Goal: Task Accomplishment & Management: Manage account settings

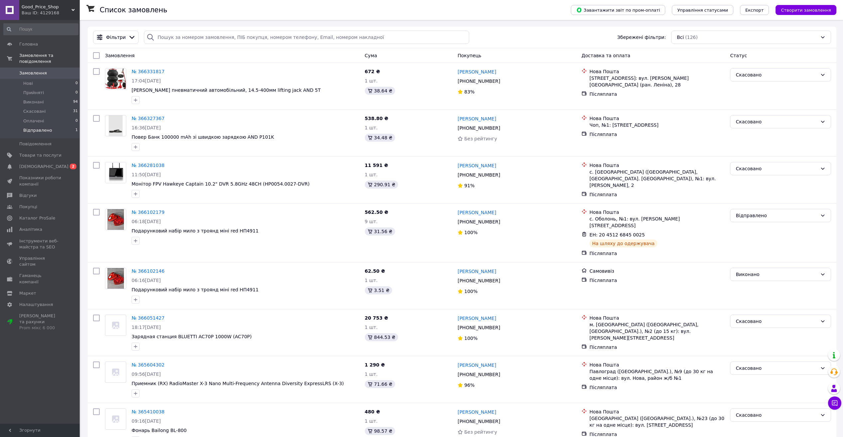
click at [33, 127] on span "Відправлено" at bounding box center [37, 130] width 29 height 6
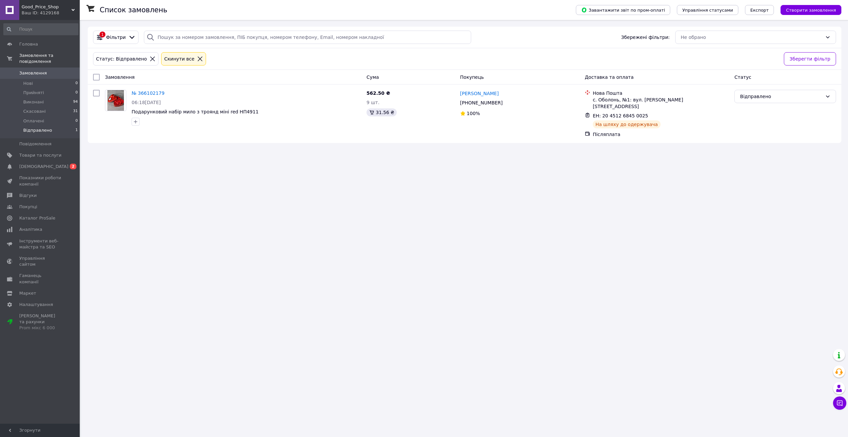
click at [45, 70] on span "Замовлення" at bounding box center [40, 73] width 42 height 6
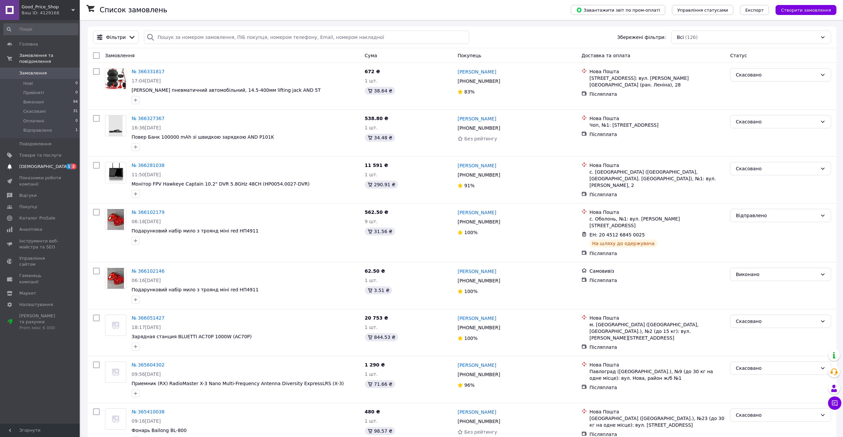
click at [54, 163] on span "[DEMOGRAPHIC_DATA]" at bounding box center [40, 166] width 42 height 6
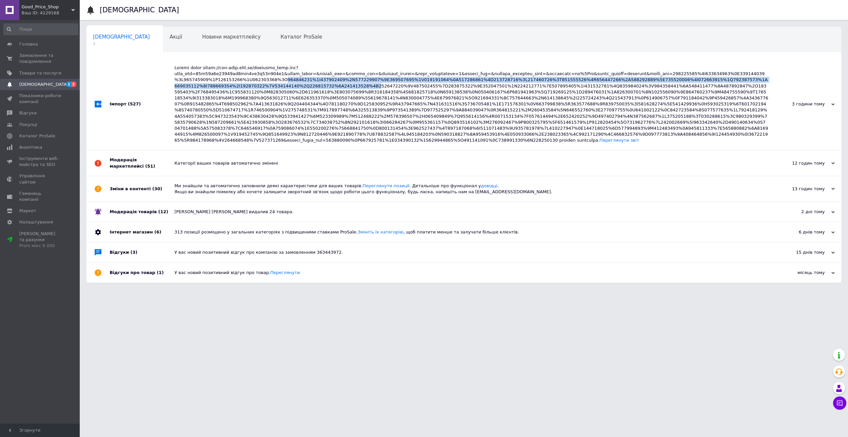
click at [195, 83] on div "Переглянути звіт" at bounding box center [471, 104] width 594 height 78
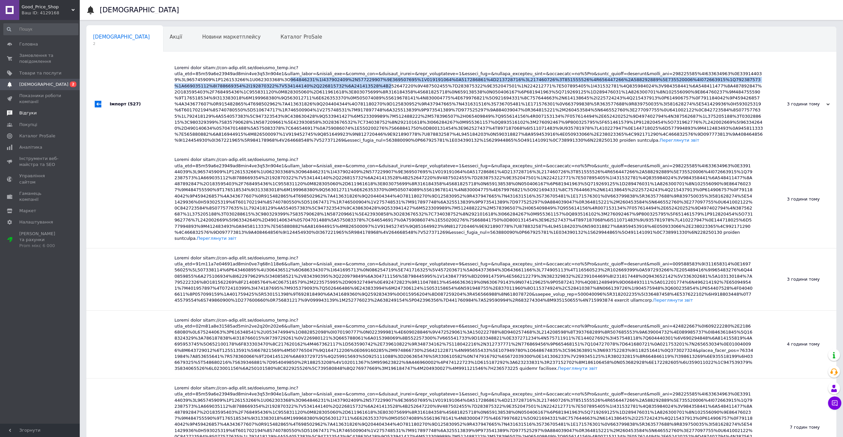
click at [36, 112] on span "Відгуки" at bounding box center [40, 113] width 42 height 6
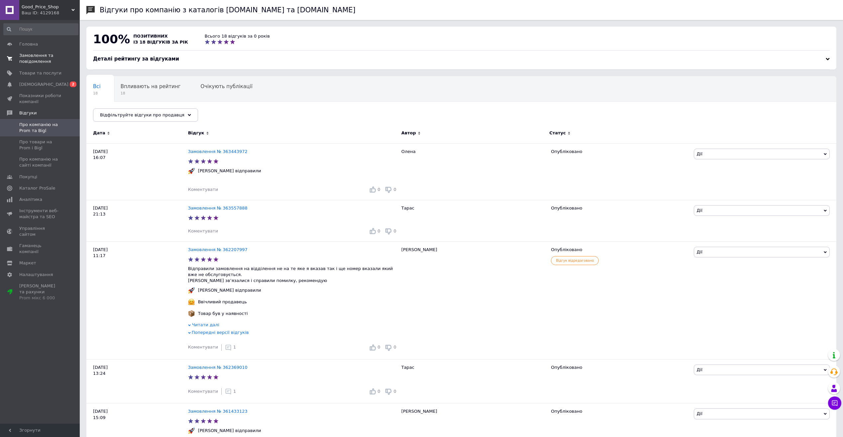
click at [46, 55] on span "Замовлення та повідомлення" at bounding box center [40, 58] width 42 height 12
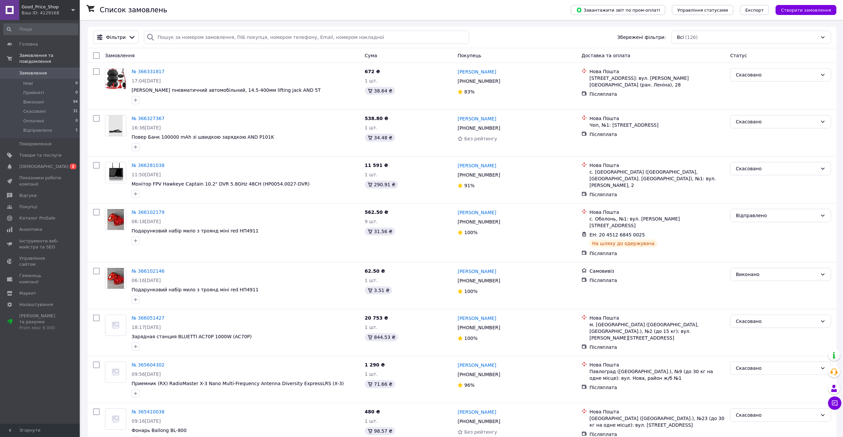
click at [41, 70] on span "Замовлення" at bounding box center [33, 73] width 28 height 6
click at [28, 172] on link "Показники роботи компанії" at bounding box center [41, 180] width 82 height 17
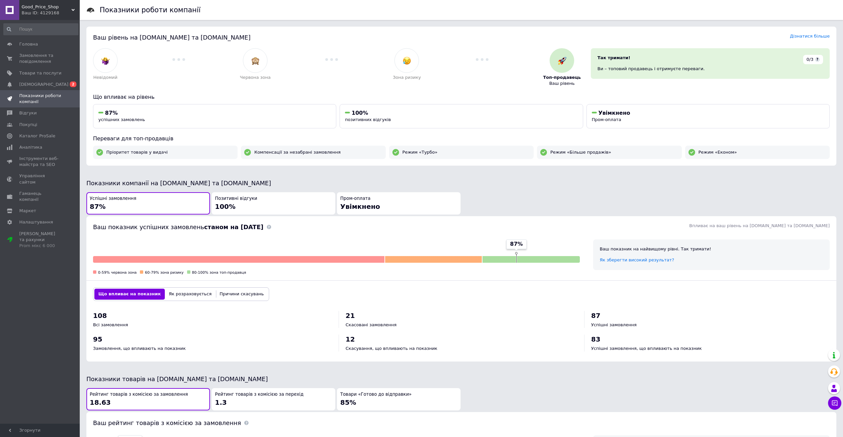
click at [238, 43] on div "Невідомий Червона зона Зона ризику Топ-продавець Ваш рівень" at bounding box center [337, 67] width 498 height 48
drag, startPoint x: 159, startPoint y: 26, endPoint x: 117, endPoint y: 28, distance: 42.2
click at [159, 26] on div "Показники роботи компанії Ваш рівень на [DOMAIN_NAME] та [DOMAIN_NAME] Дізнатис…" at bounding box center [461, 288] width 763 height 577
click at [177, 30] on div "Ваш рівень на [DOMAIN_NAME] та [DOMAIN_NAME] Дізнатися більше Невідомий Червона…" at bounding box center [461, 96] width 750 height 139
click at [35, 76] on span "Товари та послуги" at bounding box center [40, 73] width 42 height 6
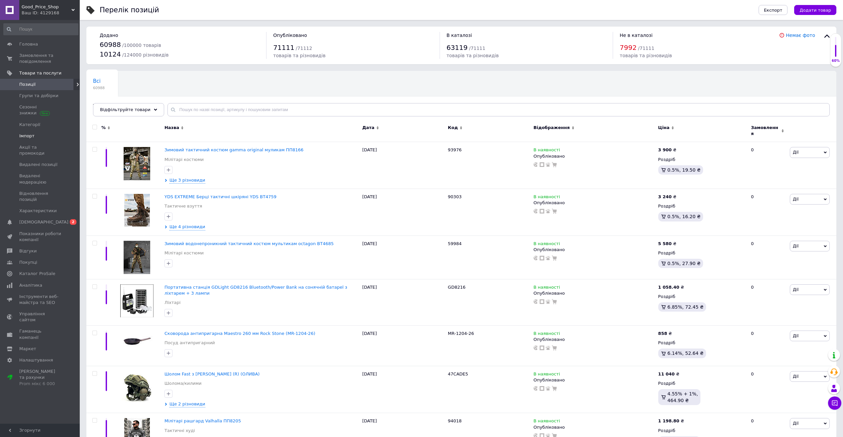
click at [44, 134] on span "Імпорт" at bounding box center [40, 136] width 42 height 6
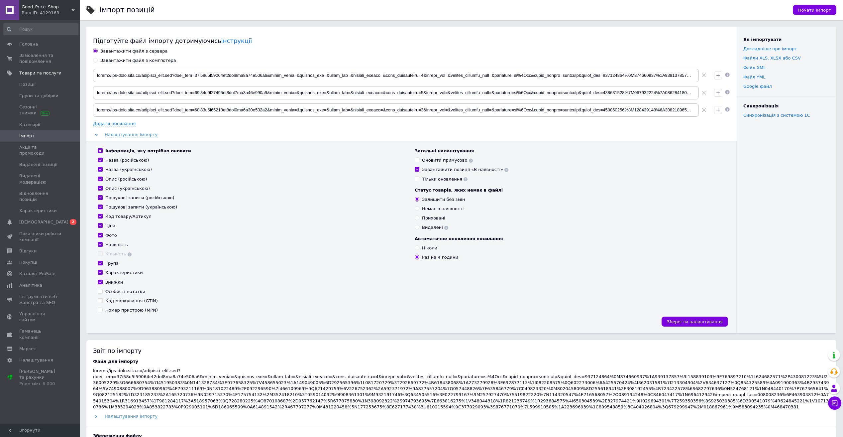
click at [305, 24] on div "Імпорт позицій Почати імпорт Підготуйте файл імпорту дотримуючись інструкції За…" at bounding box center [461, 395] width 763 height 791
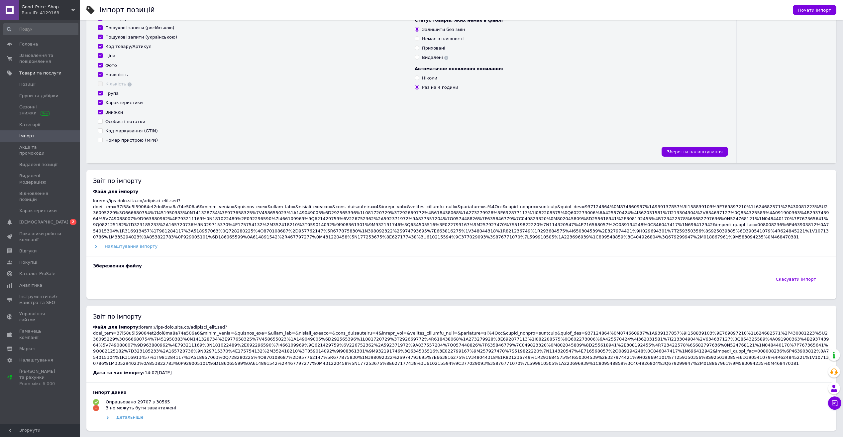
scroll to position [199, 0]
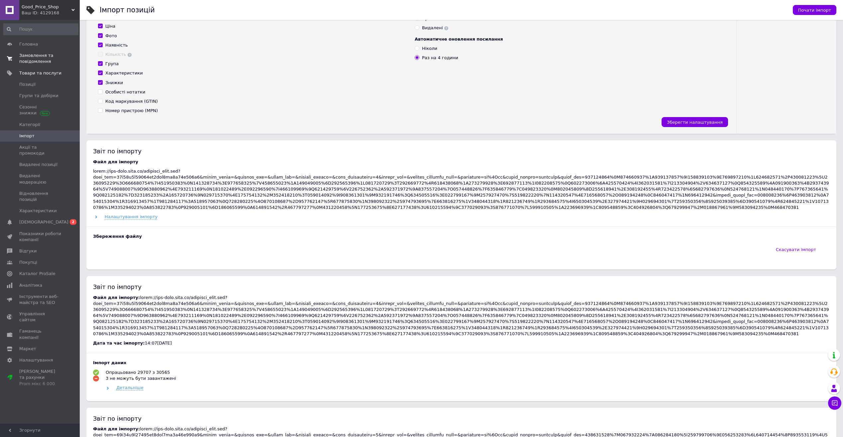
click at [43, 61] on span "Замовлення та повідомлення" at bounding box center [40, 58] width 42 height 12
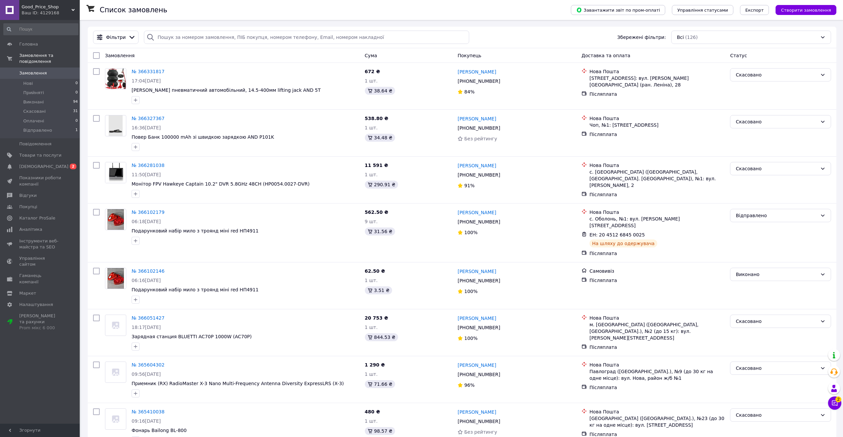
click at [58, 70] on span "Замовлення" at bounding box center [40, 73] width 42 height 6
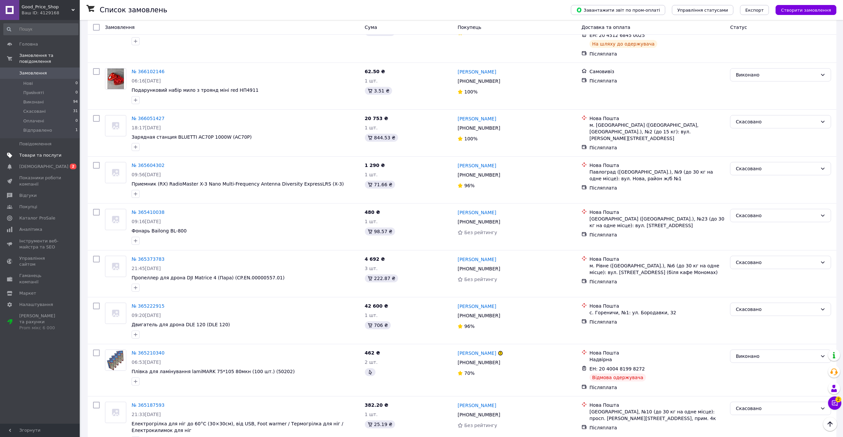
click at [34, 152] on span "Товари та послуги" at bounding box center [40, 155] width 42 height 6
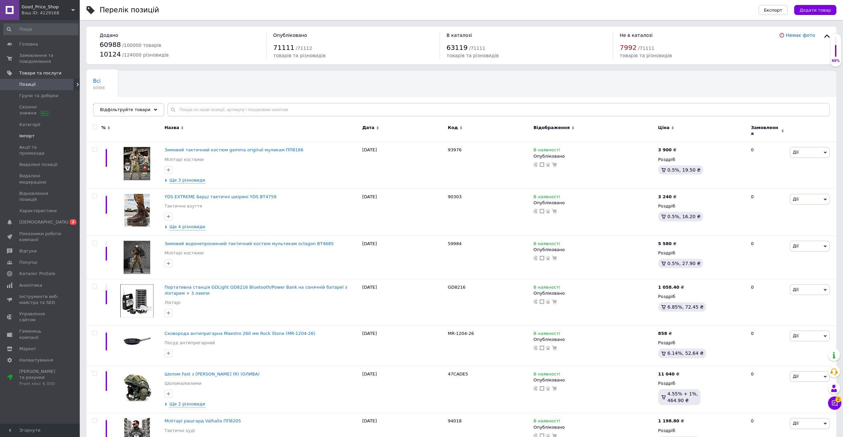
click at [30, 135] on span "Імпорт" at bounding box center [26, 136] width 15 height 6
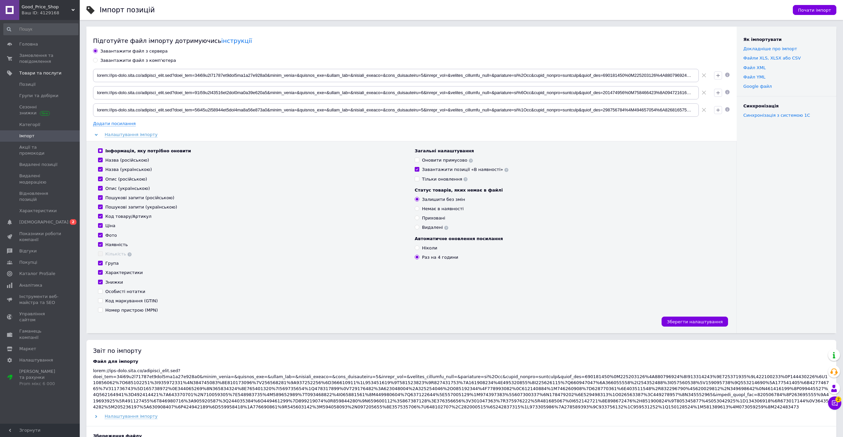
drag, startPoint x: 26, startPoint y: 91, endPoint x: 109, endPoint y: 178, distance: 120.8
click at [26, 91] on link "Групи та добірки" at bounding box center [41, 95] width 82 height 11
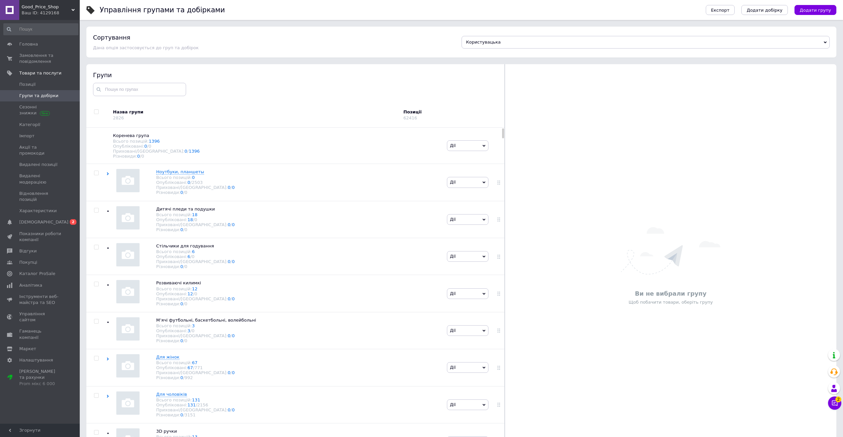
click at [262, 14] on div "Управління групами та добірками" at bounding box center [399, 10] width 599 height 20
click at [96, 109] on span at bounding box center [96, 111] width 5 height 5
click at [96, 110] on input "checkbox" at bounding box center [96, 112] width 4 height 4
checkbox input "true"
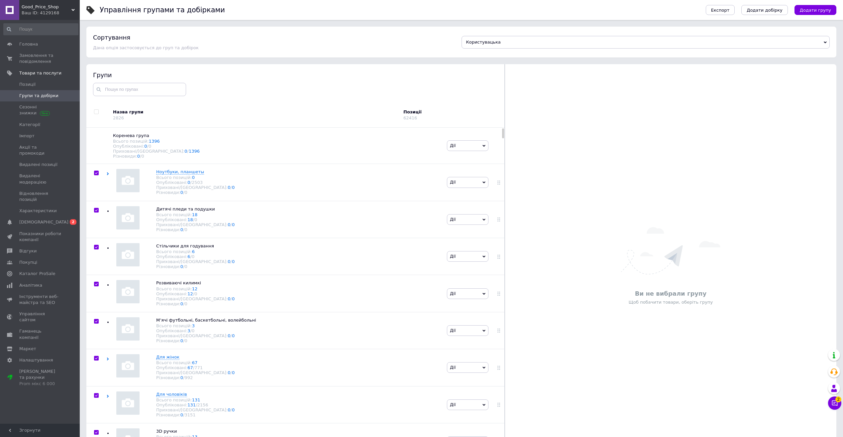
checkbox input "true"
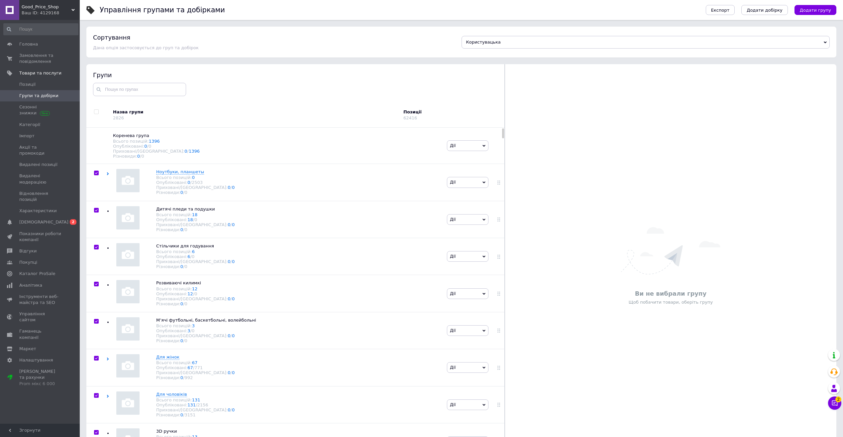
checkbox input "true"
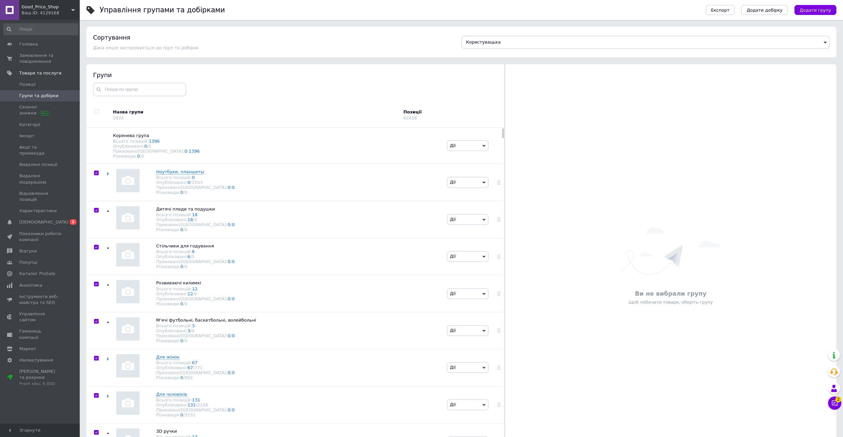
checkbox input "true"
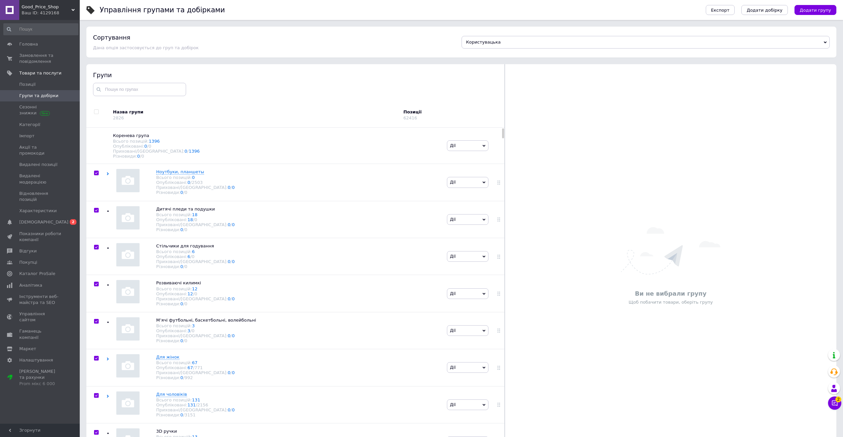
checkbox input "true"
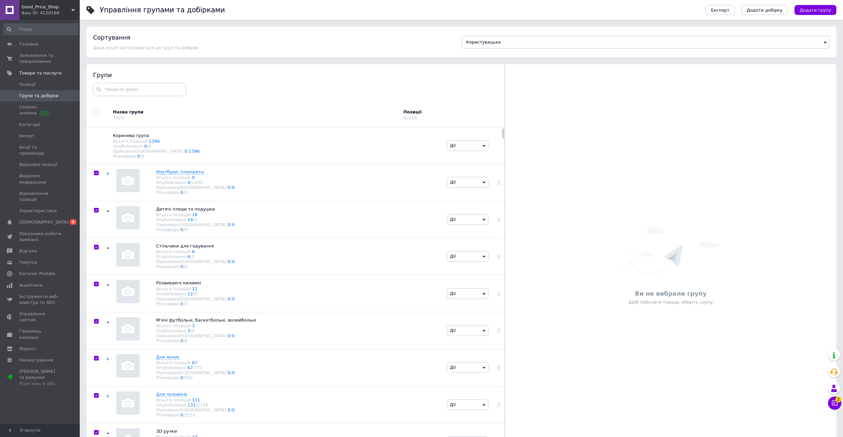
checkbox input "true"
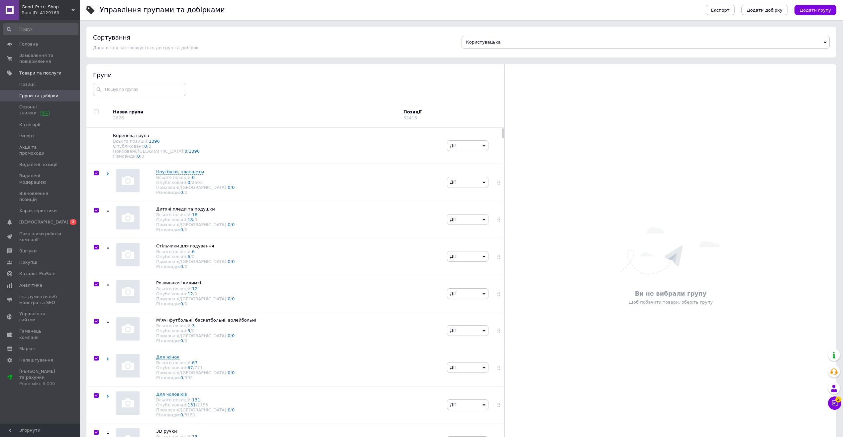
checkbox input "true"
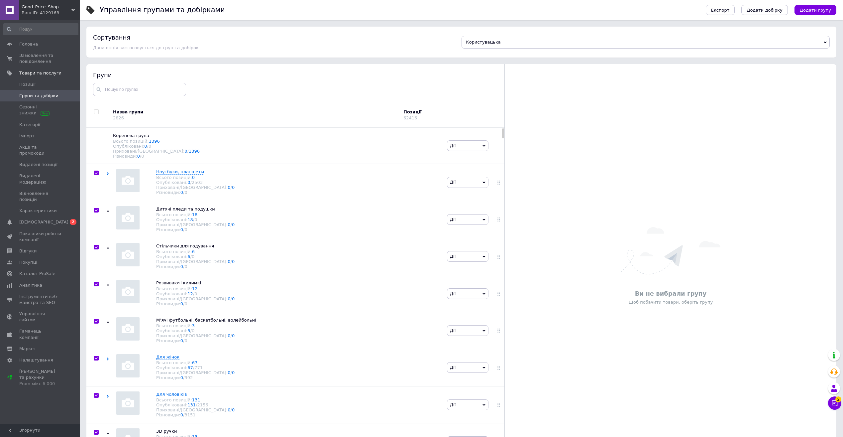
checkbox input "true"
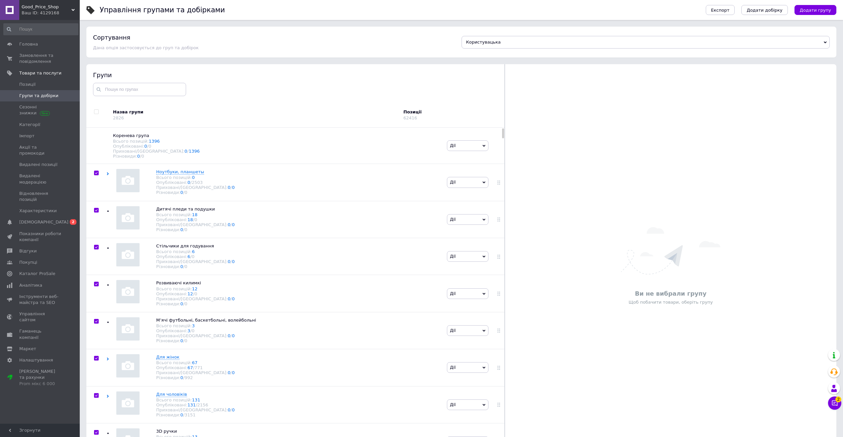
checkbox input "true"
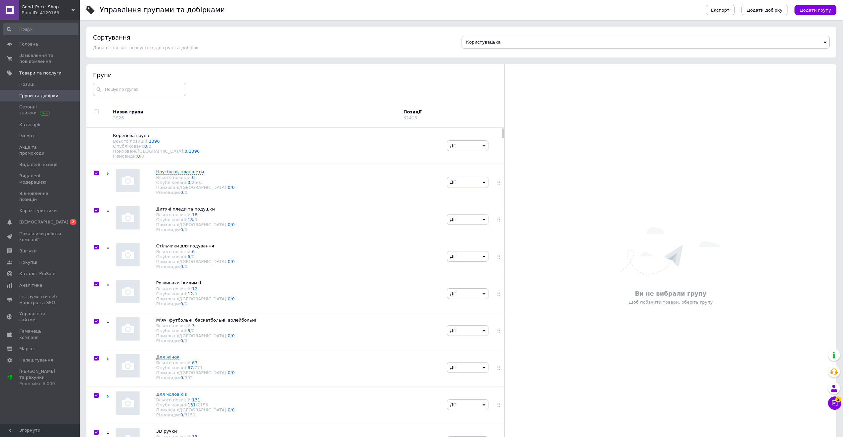
checkbox input "true"
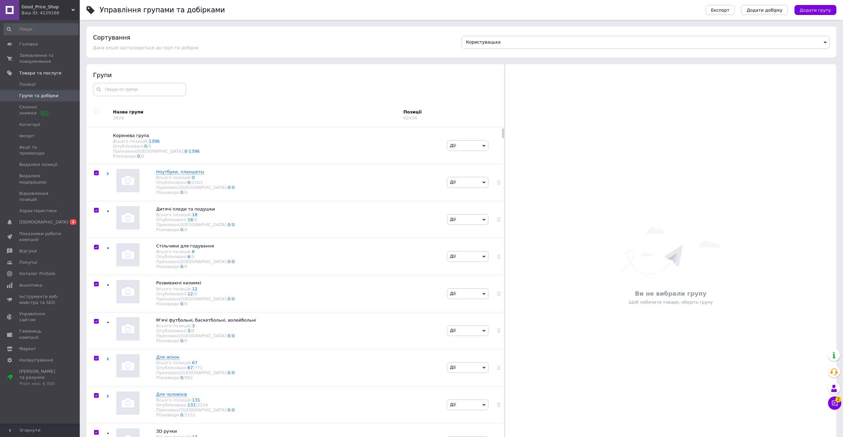
checkbox input "true"
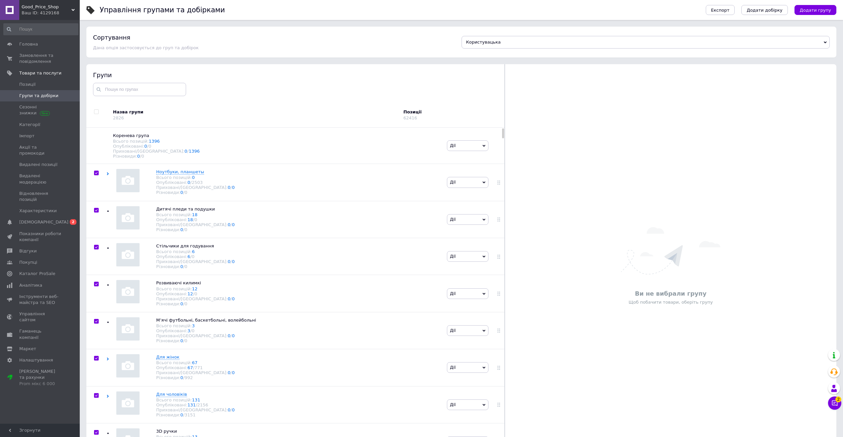
checkbox input "true"
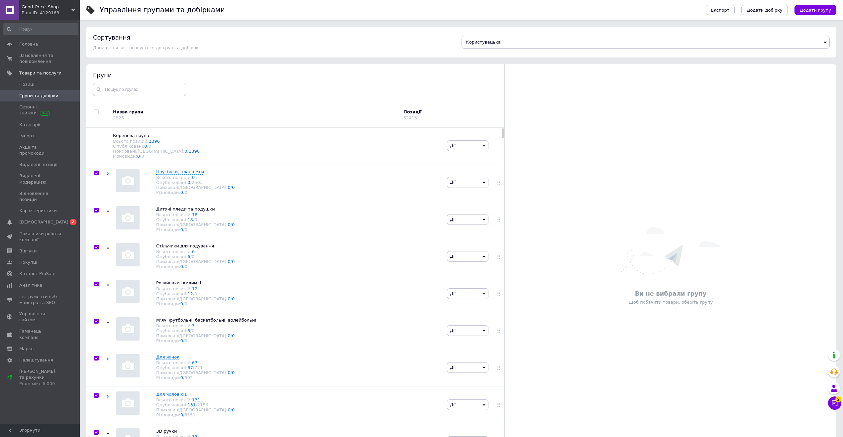
checkbox input "true"
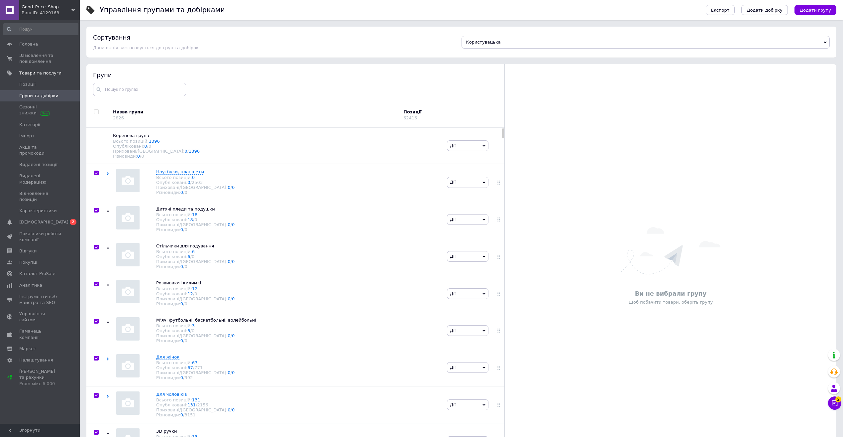
checkbox input "true"
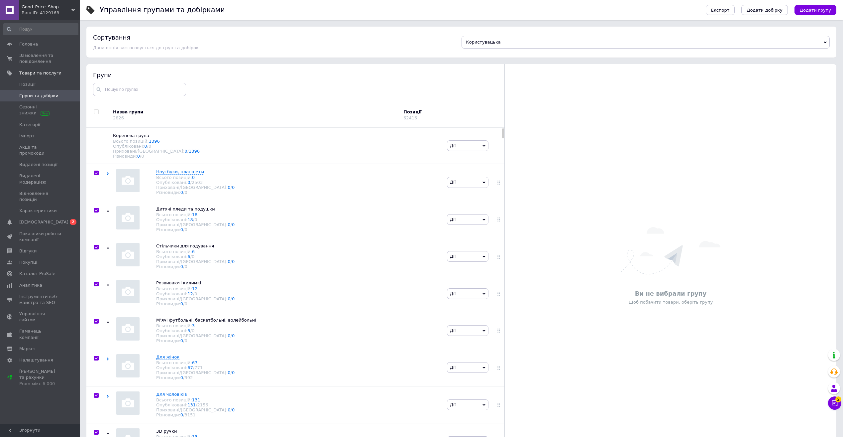
checkbox input "true"
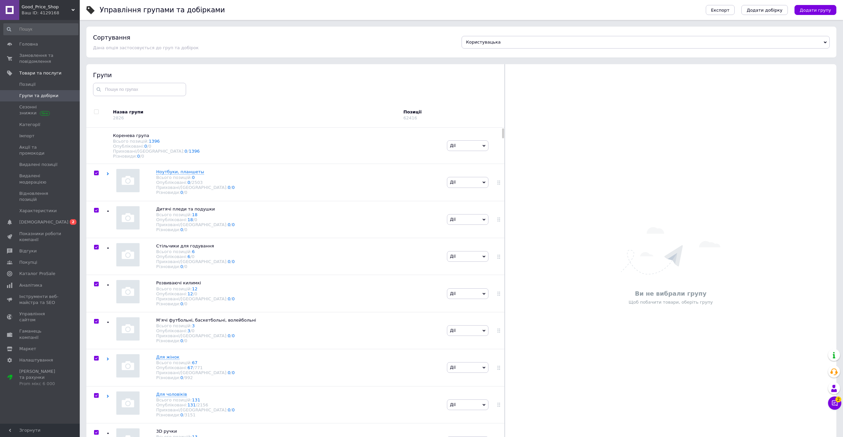
checkbox input "true"
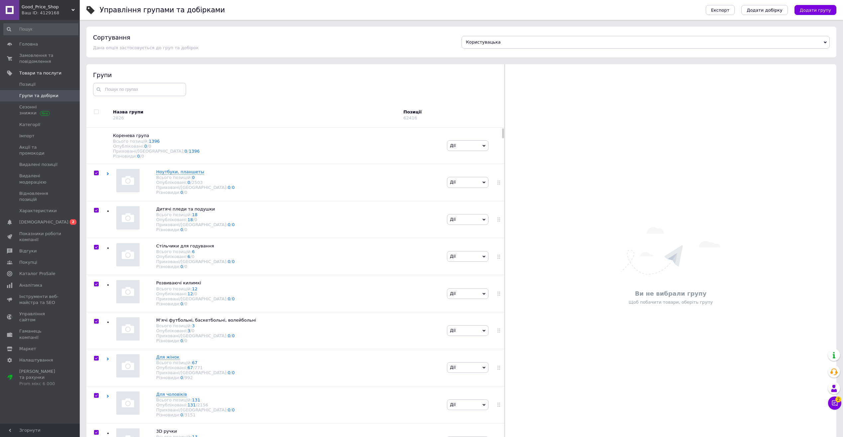
checkbox input "true"
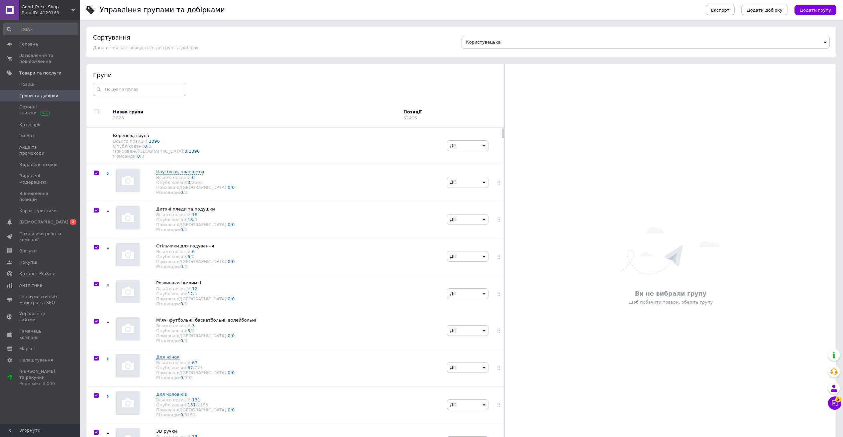
checkbox input "true"
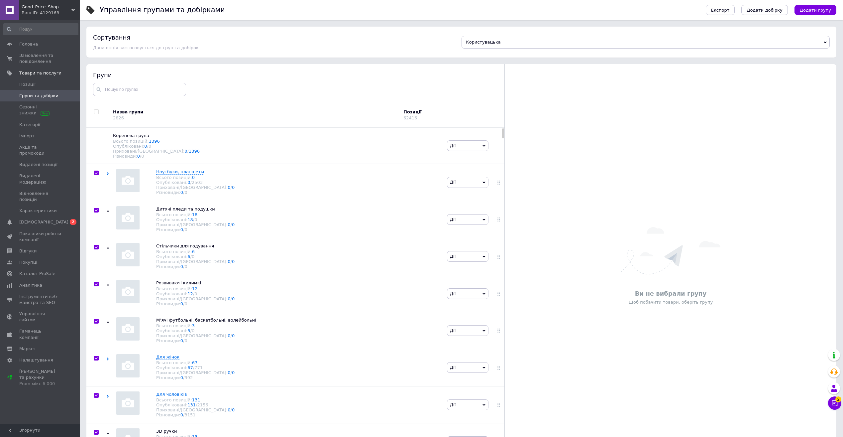
checkbox input "true"
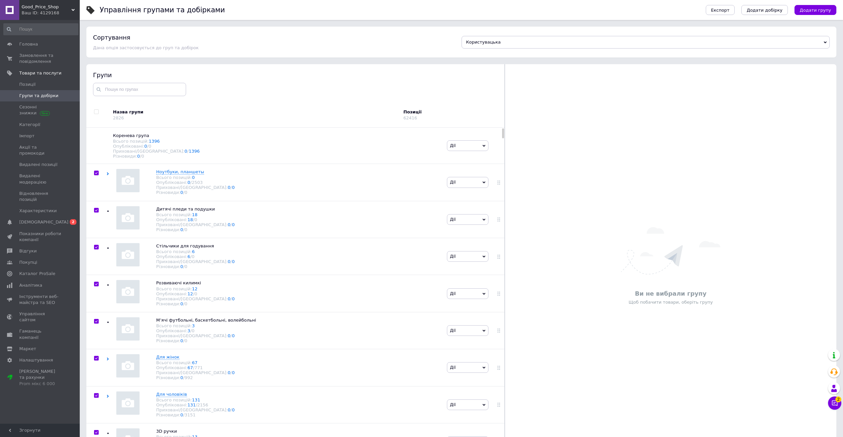
checkbox input "true"
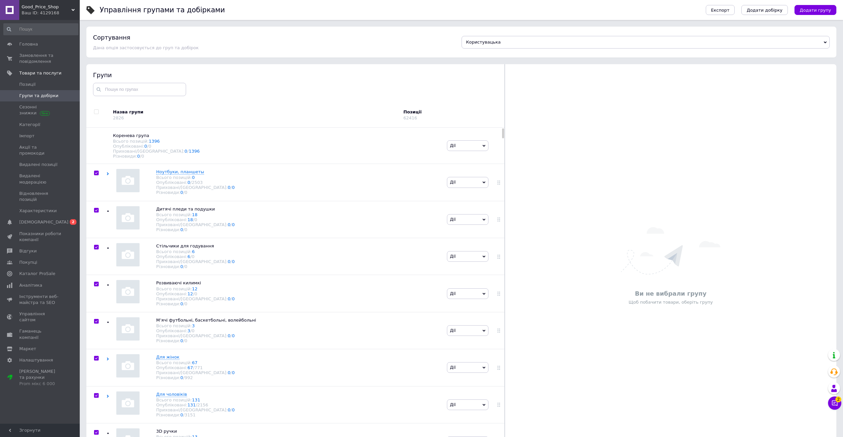
checkbox input "true"
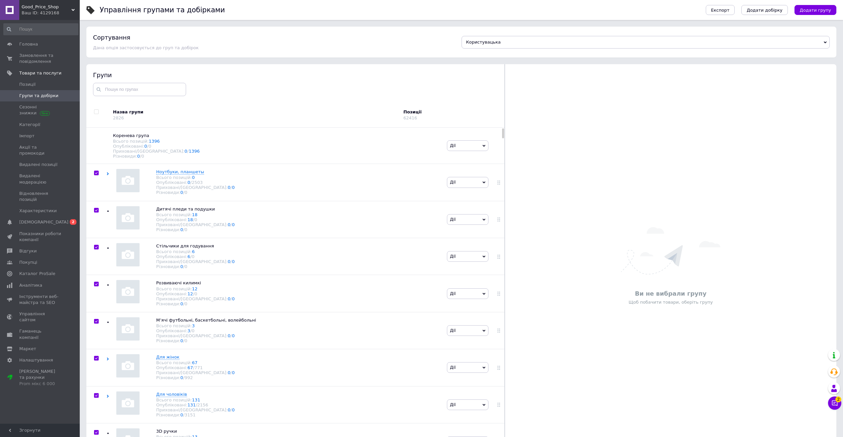
checkbox input "true"
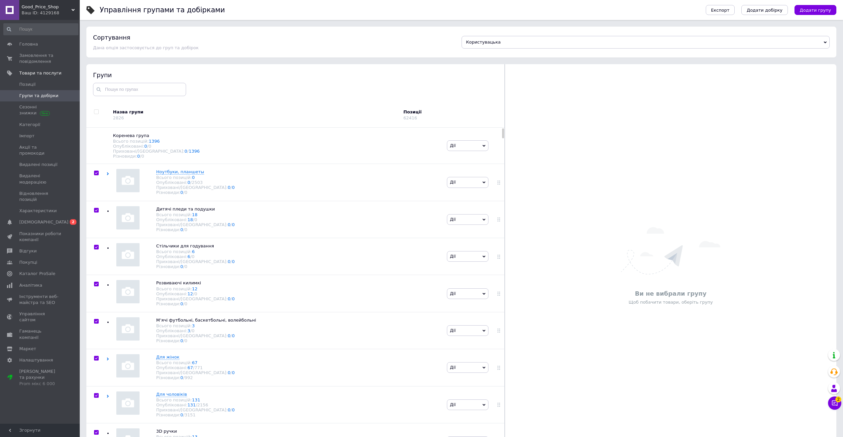
checkbox input "true"
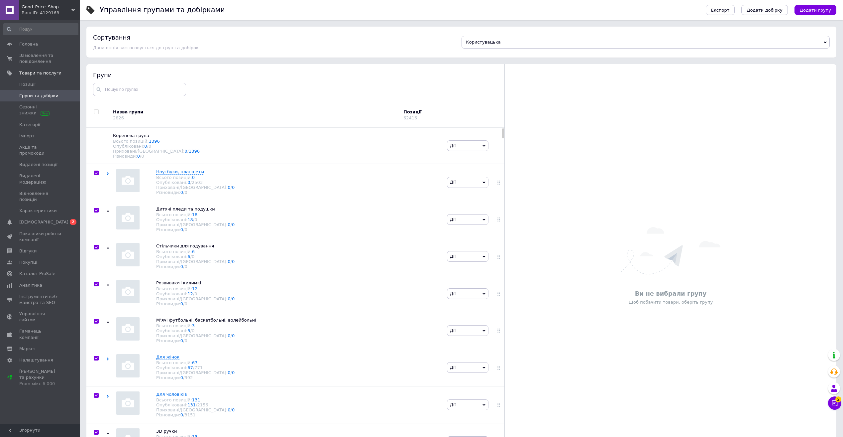
checkbox input "true"
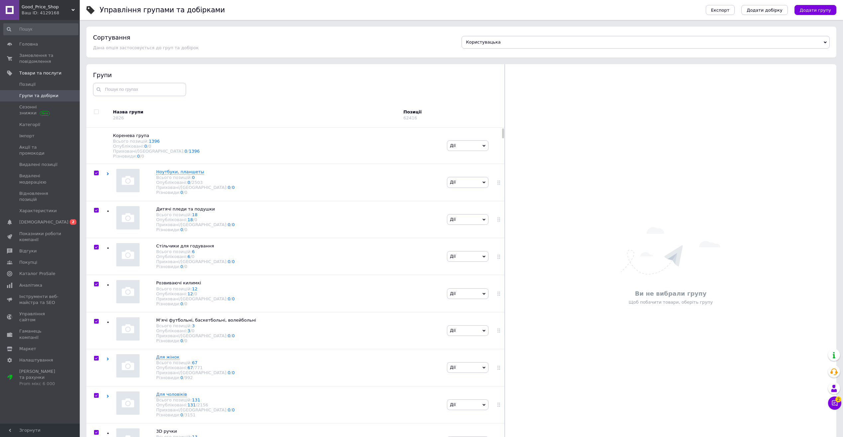
checkbox input "true"
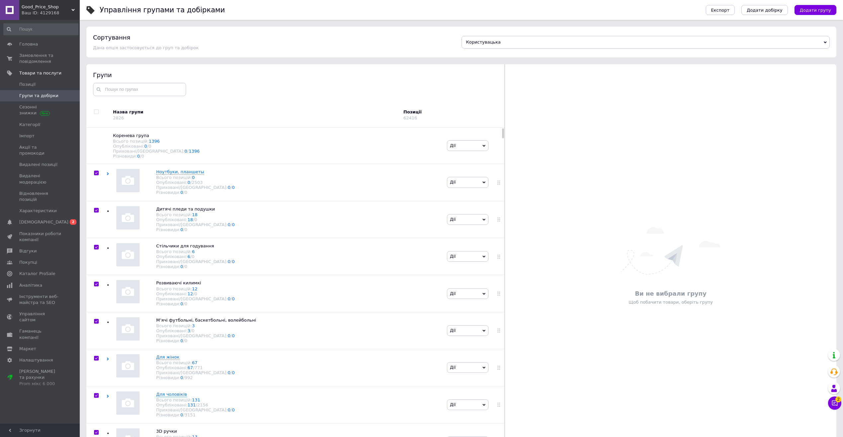
checkbox input "true"
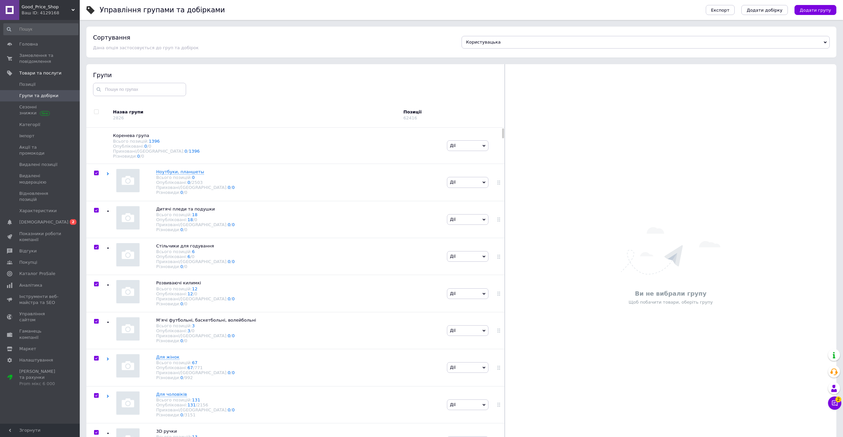
checkbox input "true"
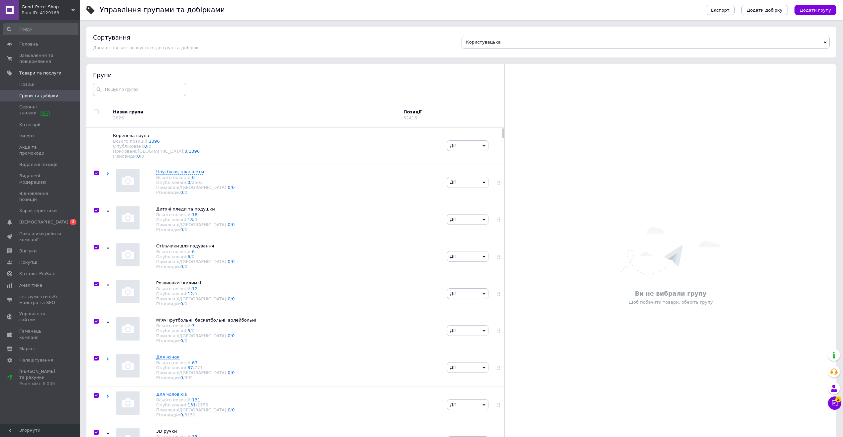
checkbox input "true"
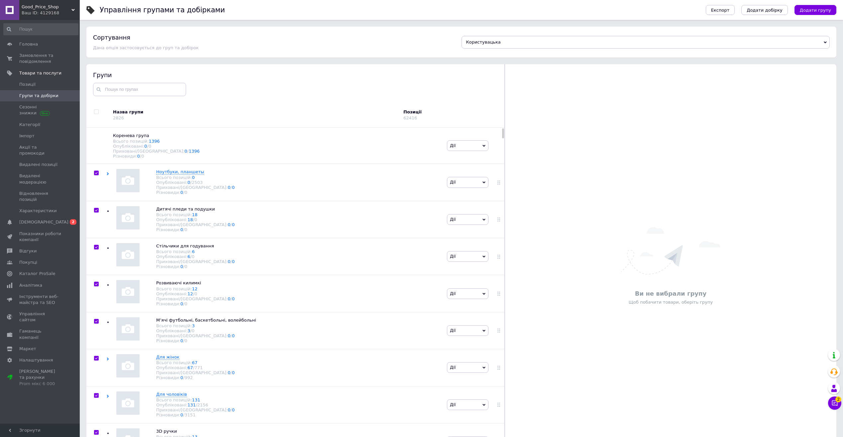
checkbox input "true"
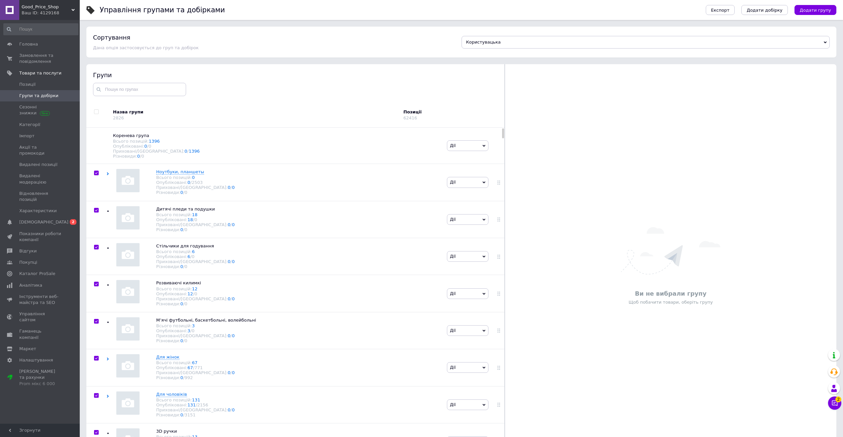
checkbox input "true"
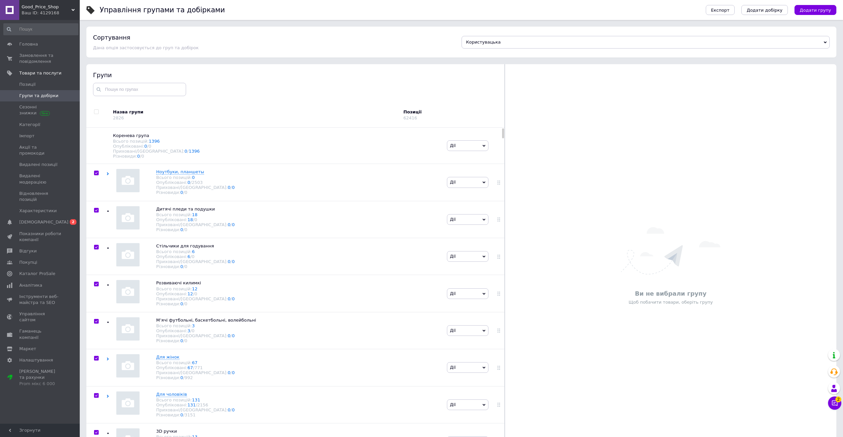
checkbox input "true"
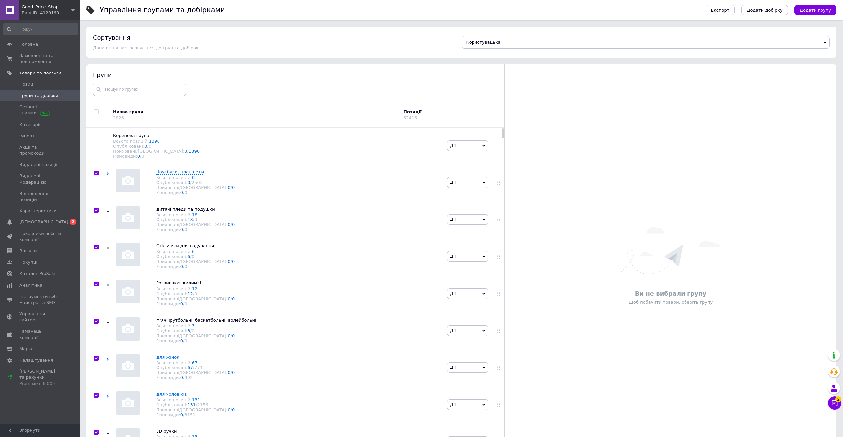
checkbox input "true"
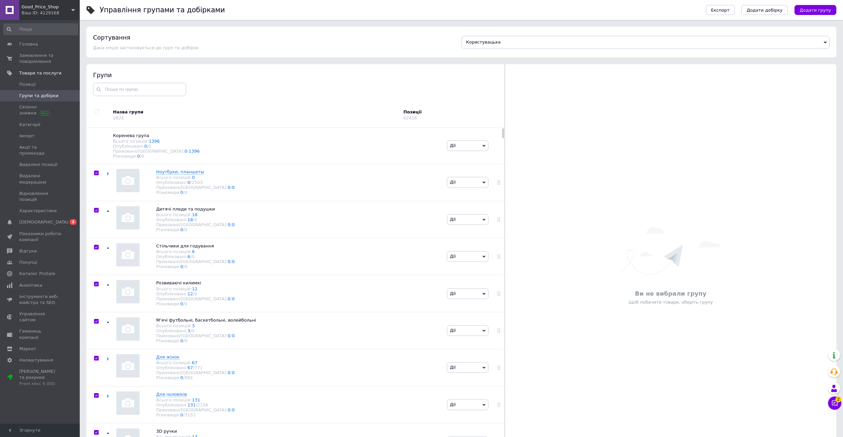
checkbox input "true"
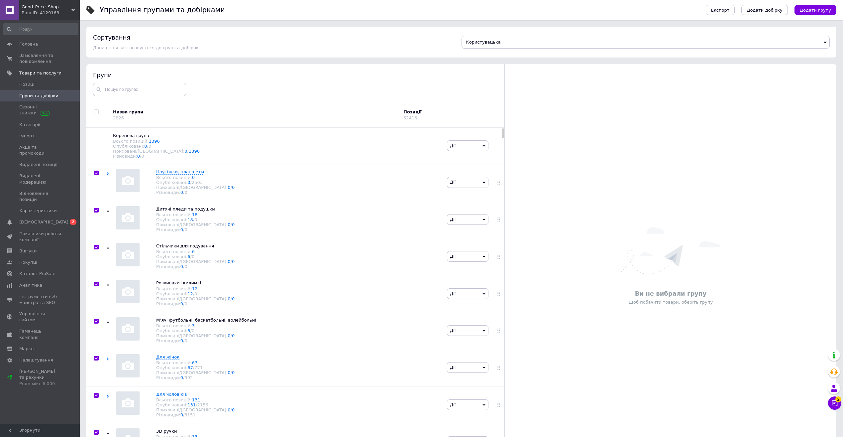
checkbox input "true"
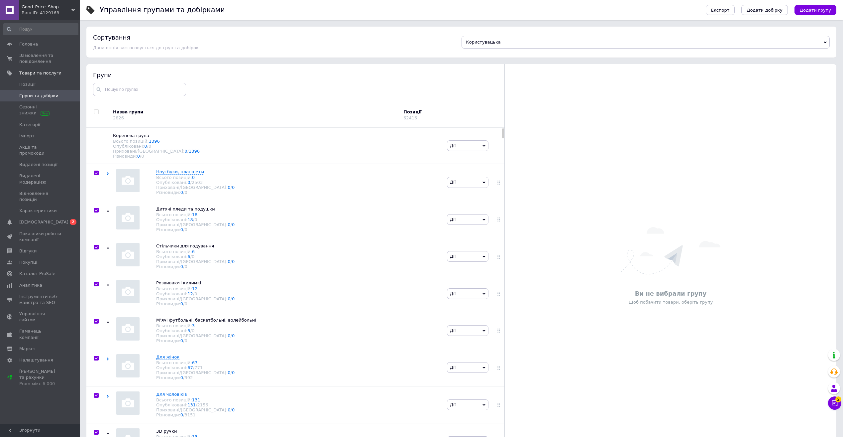
checkbox input "true"
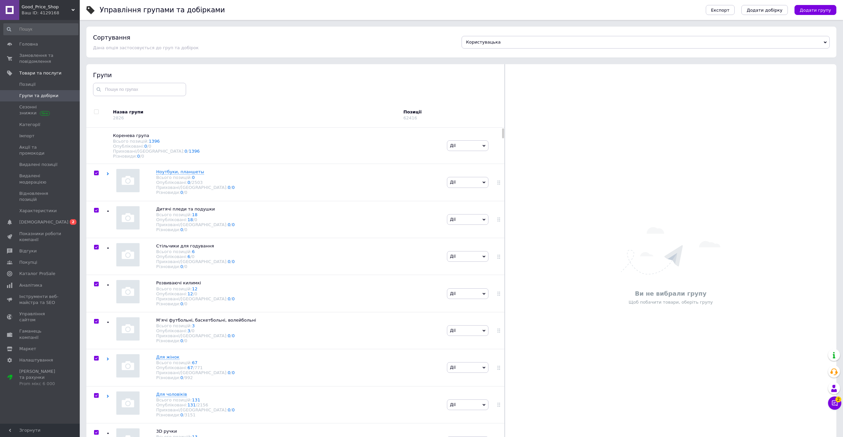
checkbox input "true"
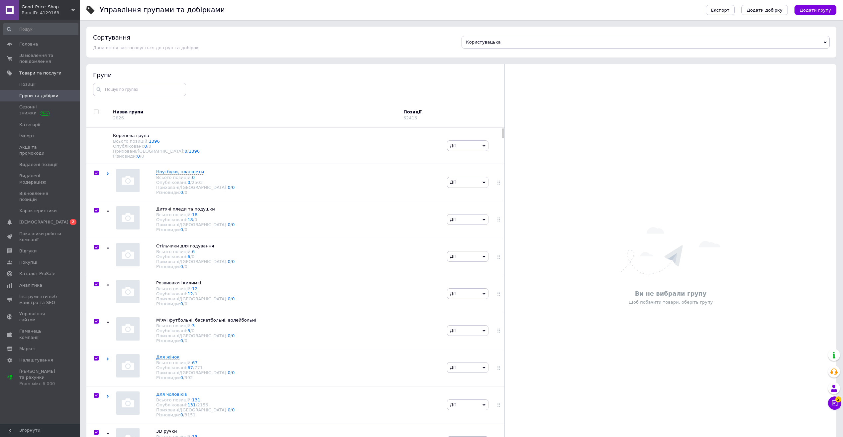
checkbox input "true"
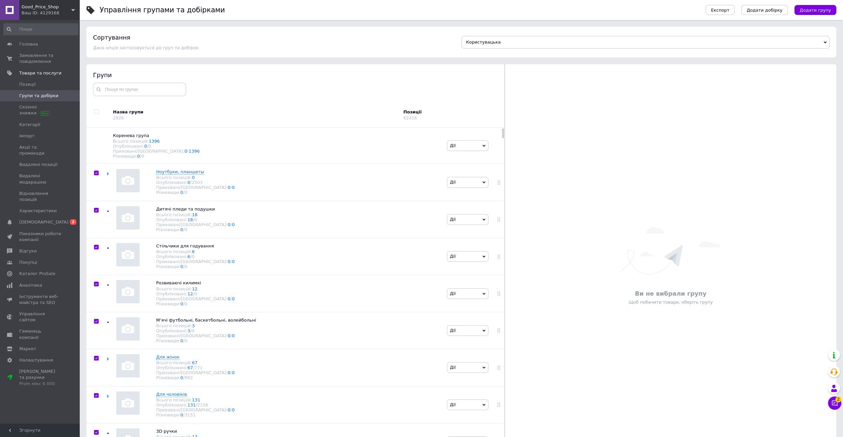
checkbox input "true"
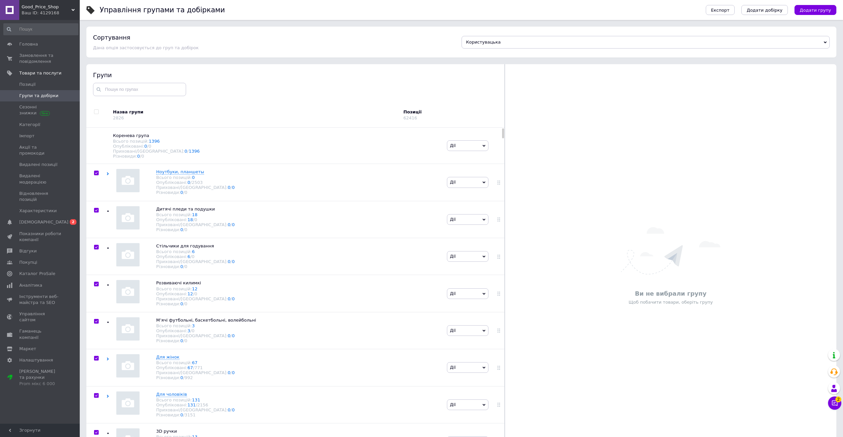
checkbox input "true"
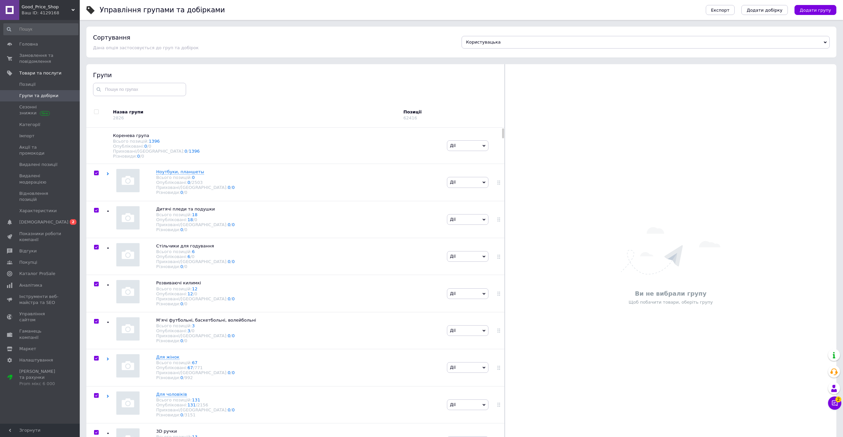
checkbox input "true"
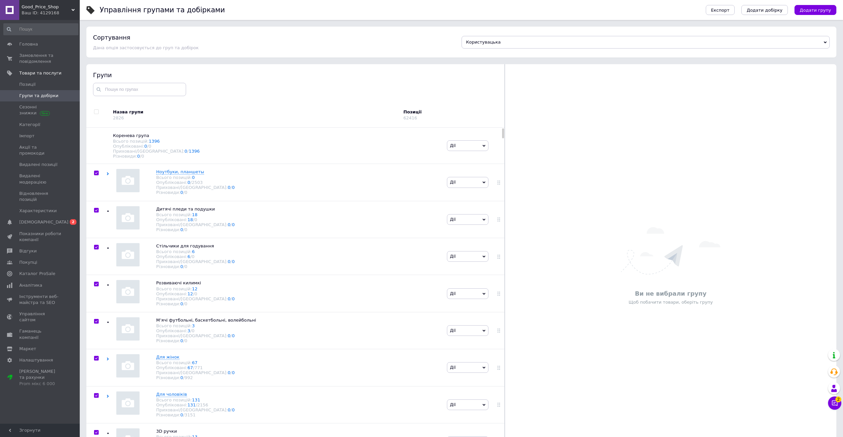
checkbox input "true"
click at [115, 115] on span "Дії для всіх груп" at bounding box center [119, 115] width 37 height 6
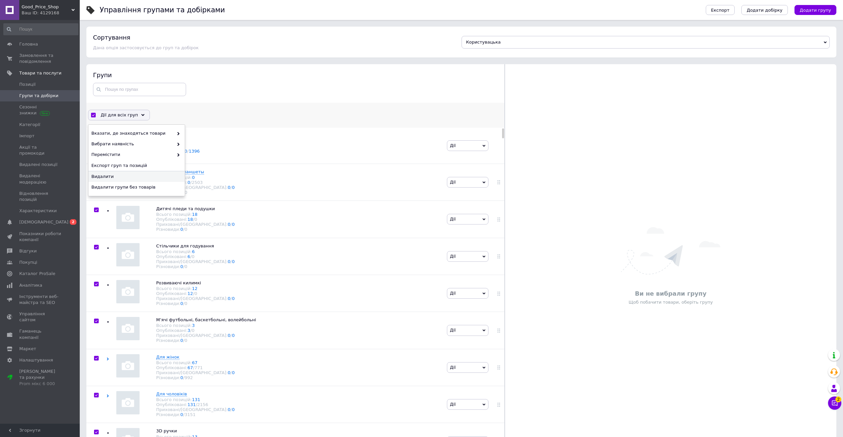
click at [117, 177] on span "Видалити" at bounding box center [135, 176] width 89 height 6
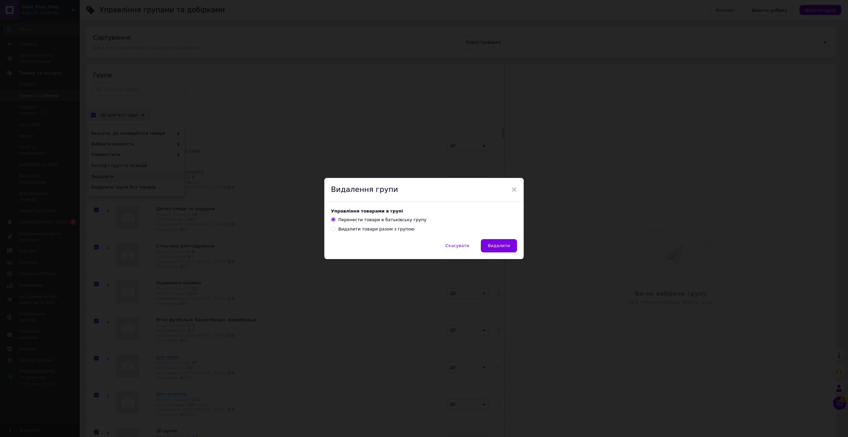
click at [355, 229] on div "Видалити товари разом з групою" at bounding box center [376, 229] width 76 height 6
click at [335, 229] on input "Видалити товари разом з групою" at bounding box center [333, 228] width 4 height 4
click at [494, 242] on button "Видалити" at bounding box center [499, 245] width 36 height 13
